Goal: Task Accomplishment & Management: Use online tool/utility

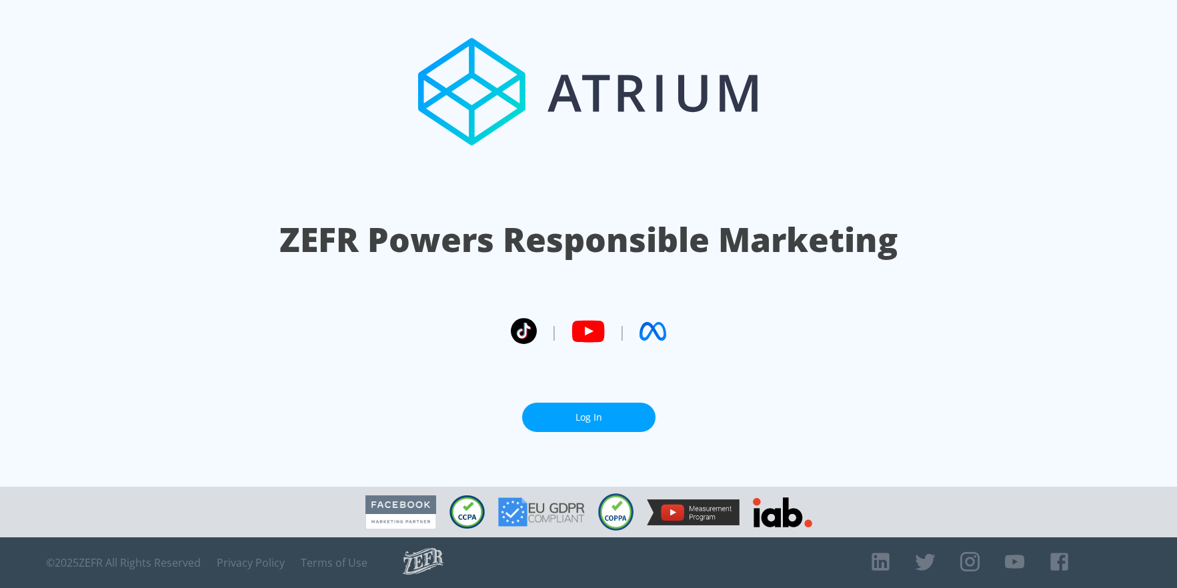
click at [579, 423] on link "Log In" at bounding box center [588, 418] width 133 height 30
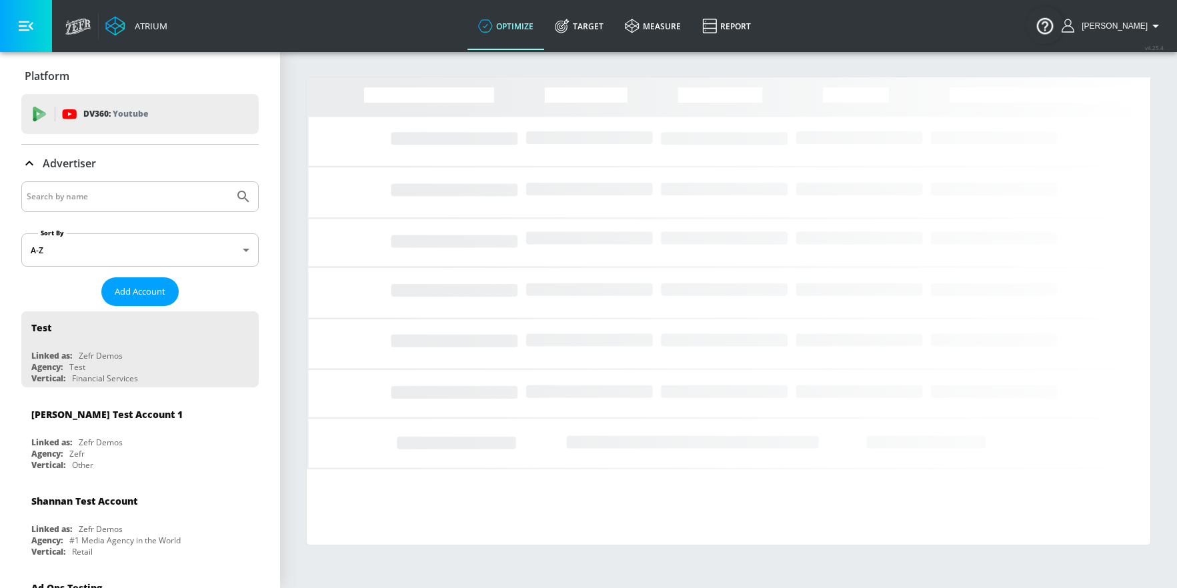
click at [101, 192] on input "Search by name" at bounding box center [128, 196] width 202 height 17
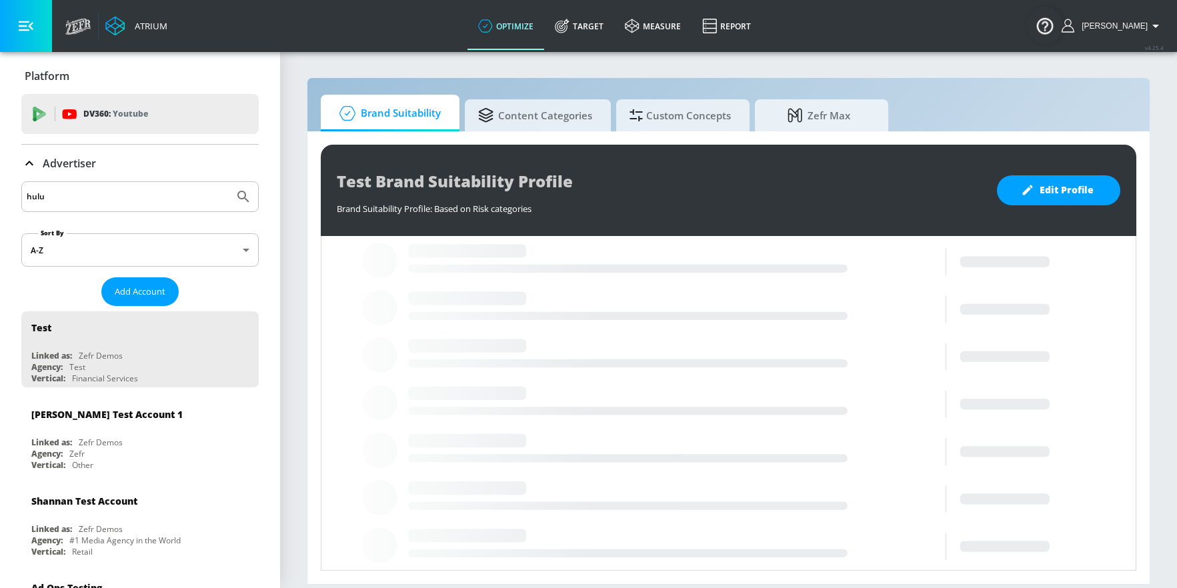
type input "hulu"
click at [229, 182] on button "Submit Search" at bounding box center [243, 196] width 29 height 29
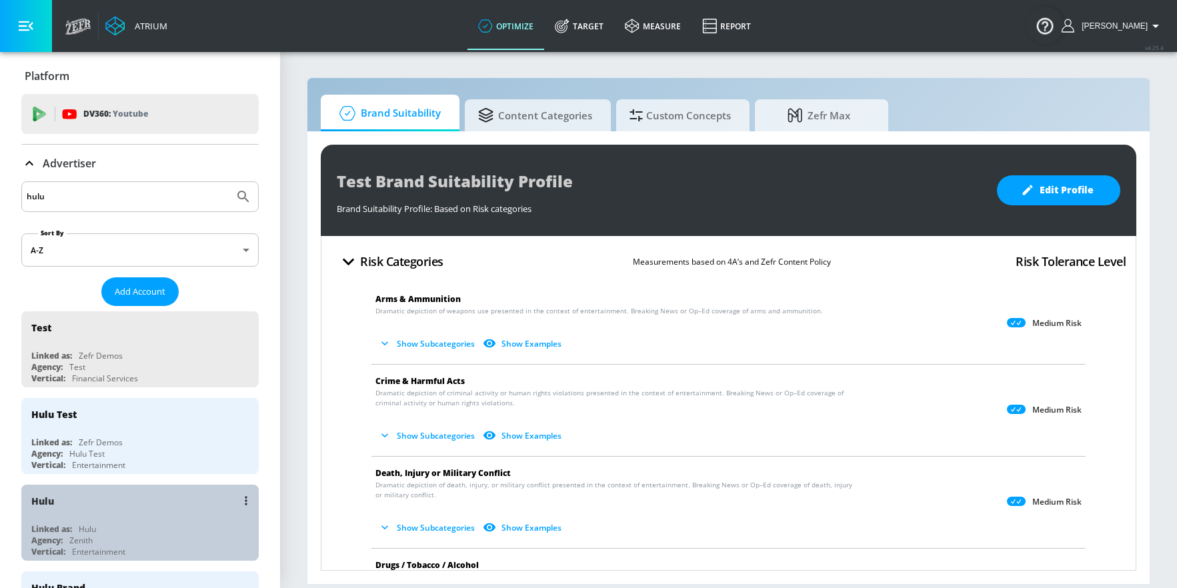
click at [70, 513] on div "Hulu" at bounding box center [143, 501] width 224 height 32
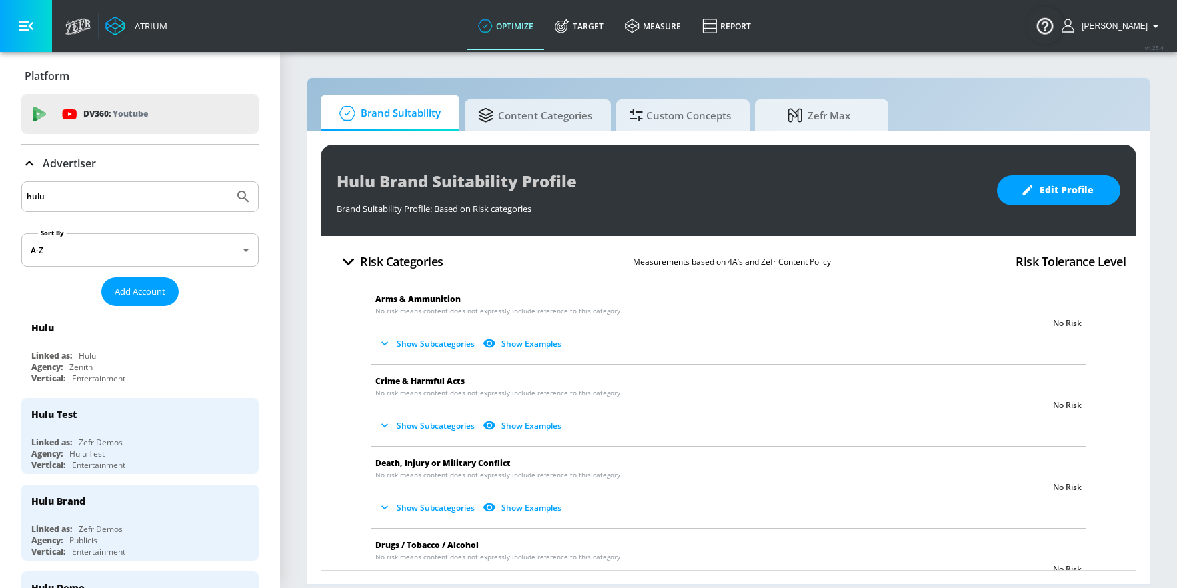
click at [31, 170] on icon at bounding box center [29, 163] width 16 height 16
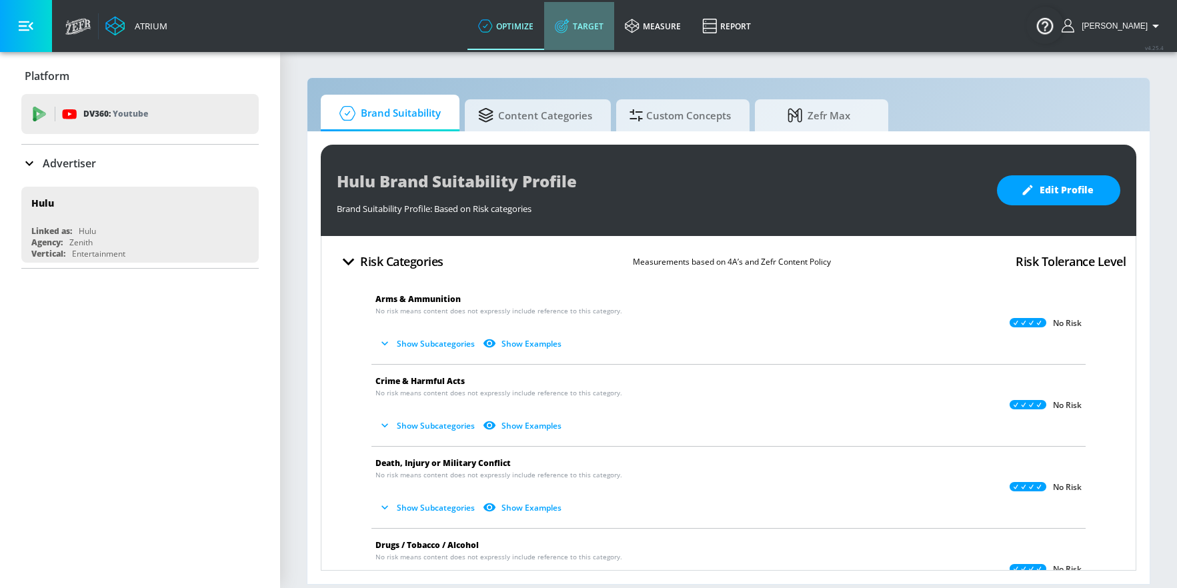
click at [569, 23] on icon at bounding box center [565, 23] width 8 height 8
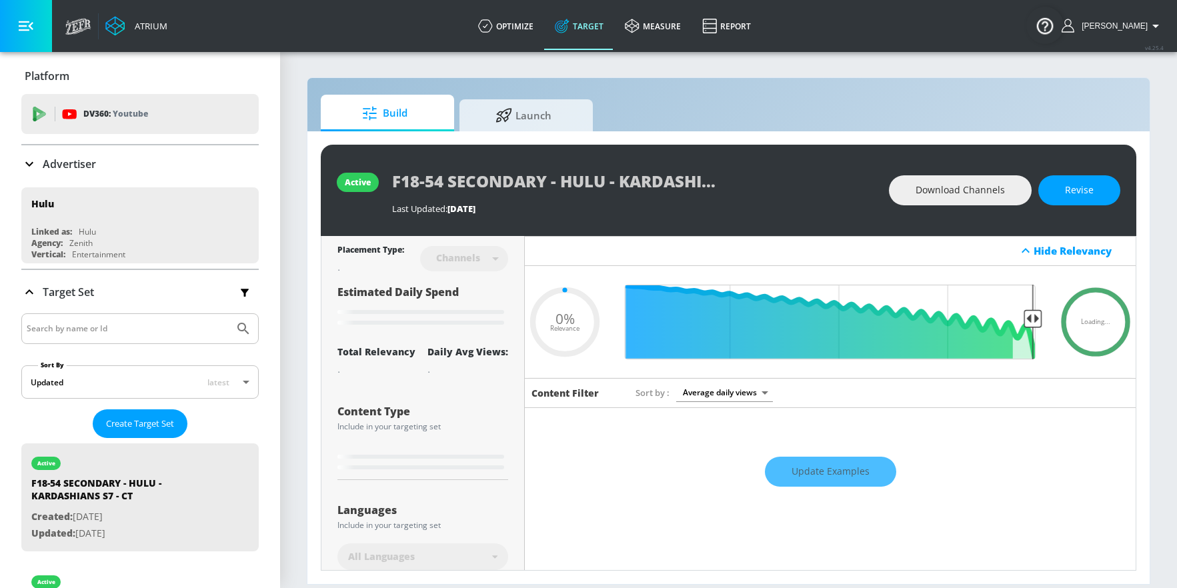
type input "0.05"
click at [52, 332] on input "Search by name or Id" at bounding box center [128, 328] width 202 height 17
type input "emmys"
click at [229, 314] on button "Submit Search" at bounding box center [243, 328] width 29 height 29
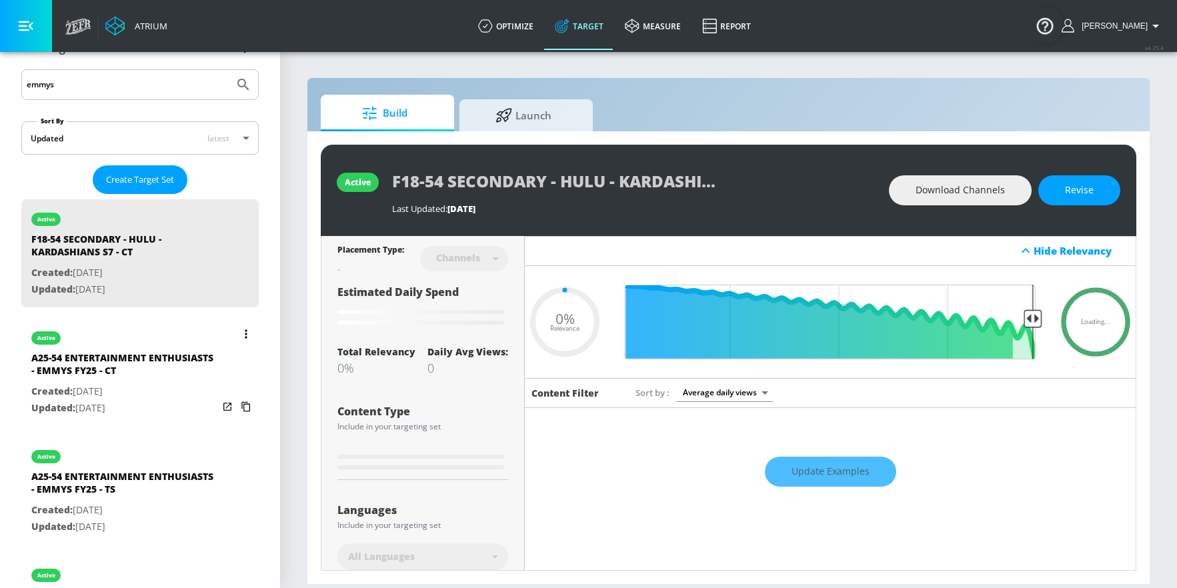
scroll to position [242, 0]
click at [109, 363] on div "A25-54 ENTERTAINMENT ENTHUSIASTS - EMMYS FY25 - CT" at bounding box center [124, 369] width 187 height 32
type input "A25-54 ENTERTAINMENT ENTHUSIASTS - EMMYS FY25 - CT"
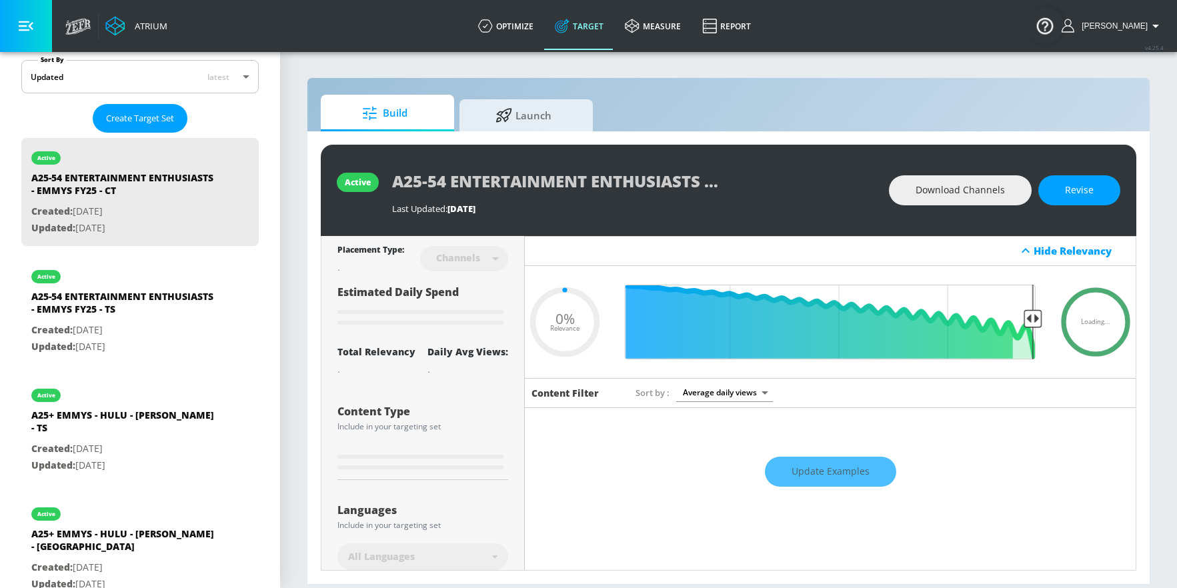
type input "0.51"
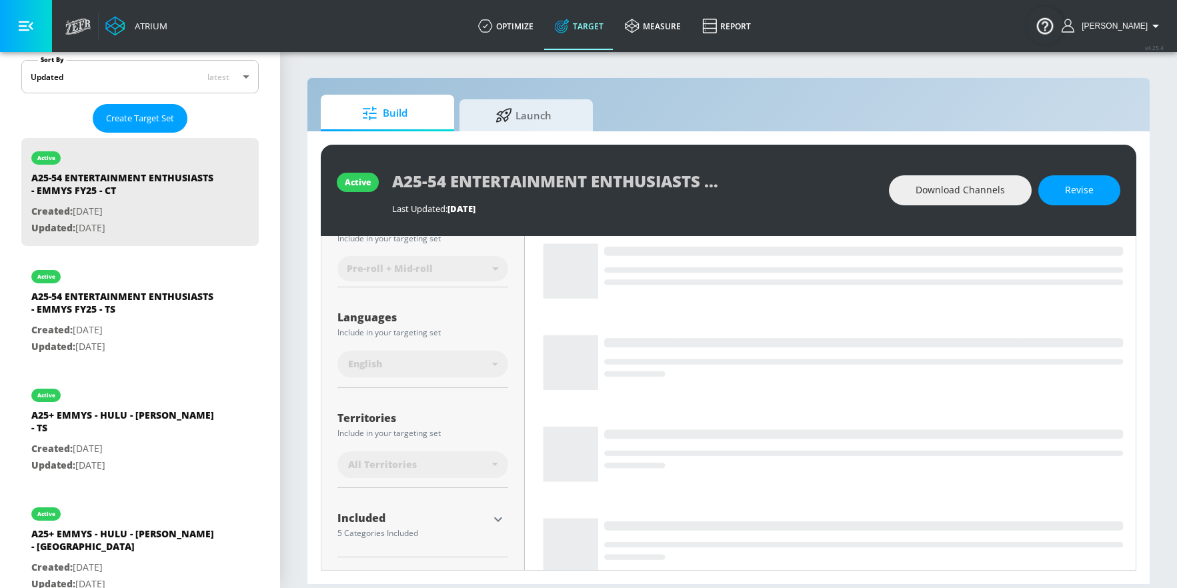
scroll to position [267, 0]
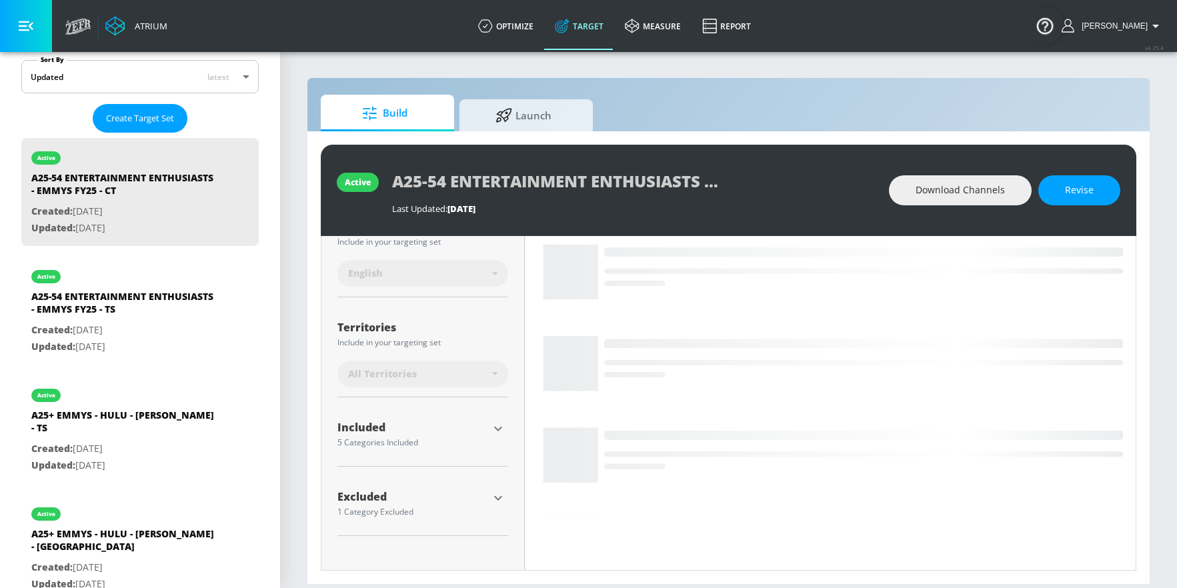
click at [499, 424] on icon "button" at bounding box center [498, 429] width 16 height 16
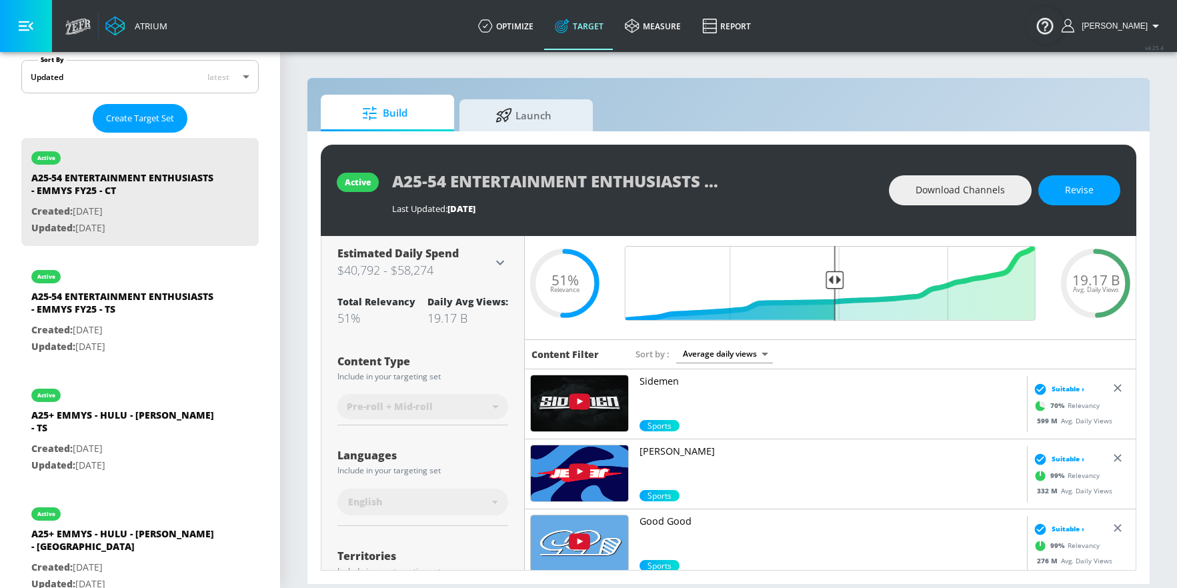
scroll to position [0, 0]
